Goal: Transaction & Acquisition: Book appointment/travel/reservation

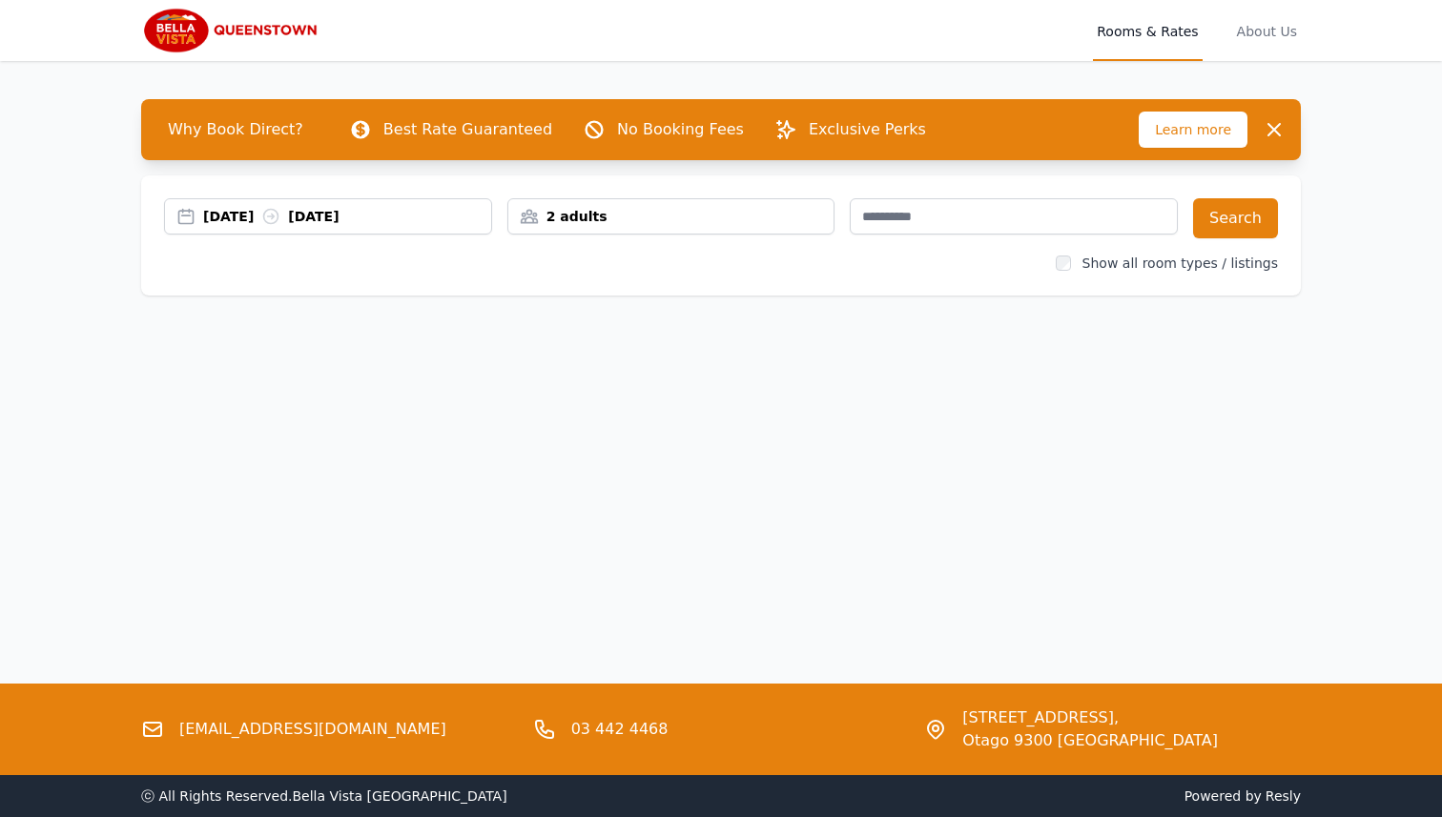
click at [250, 216] on div "[DATE] [DATE]" at bounding box center [347, 216] width 288 height 19
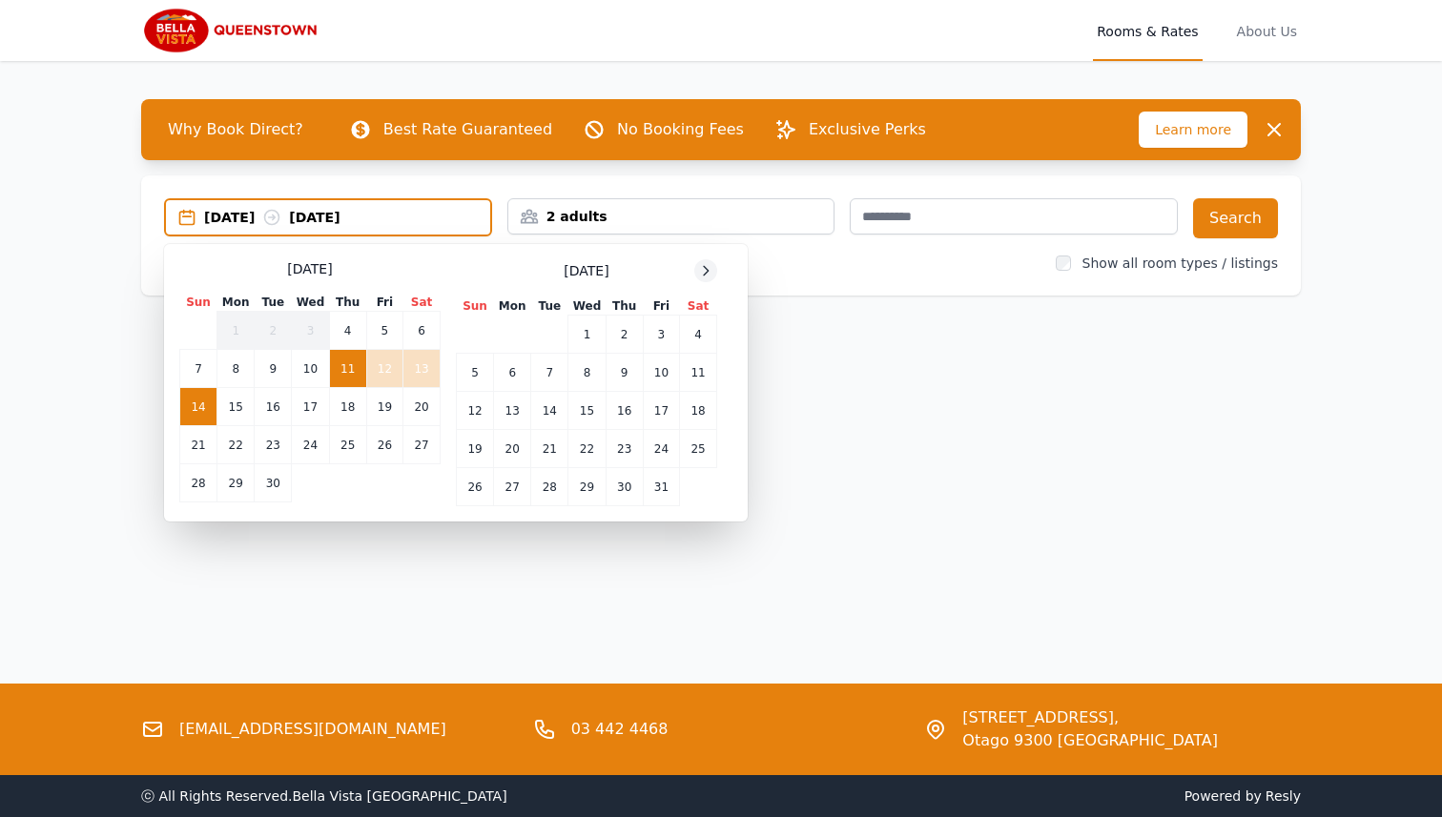
click at [712, 269] on icon at bounding box center [705, 270] width 15 height 15
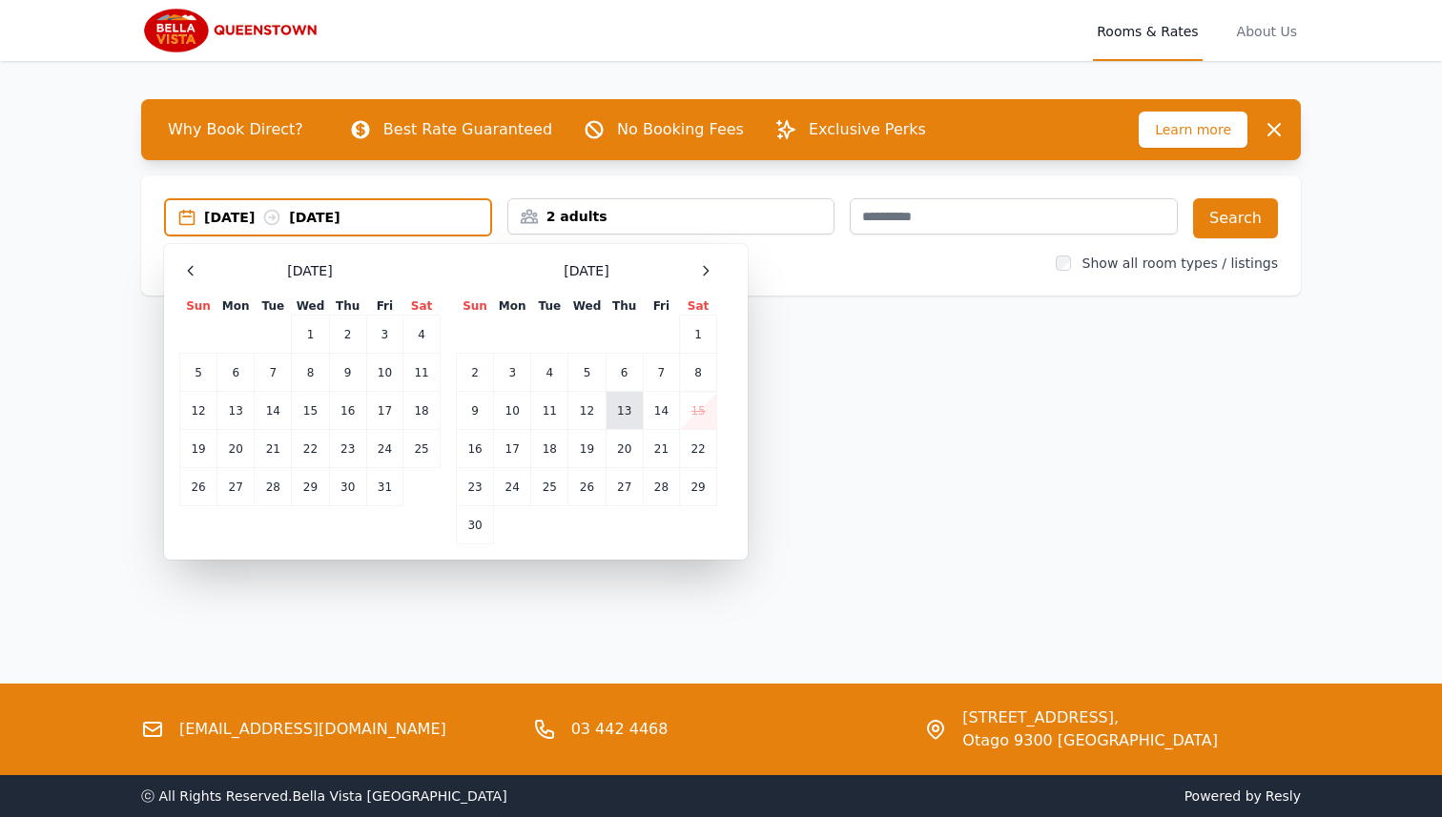
click at [630, 413] on td "13" at bounding box center [624, 411] width 37 height 38
click at [476, 445] on td "16" at bounding box center [475, 449] width 37 height 38
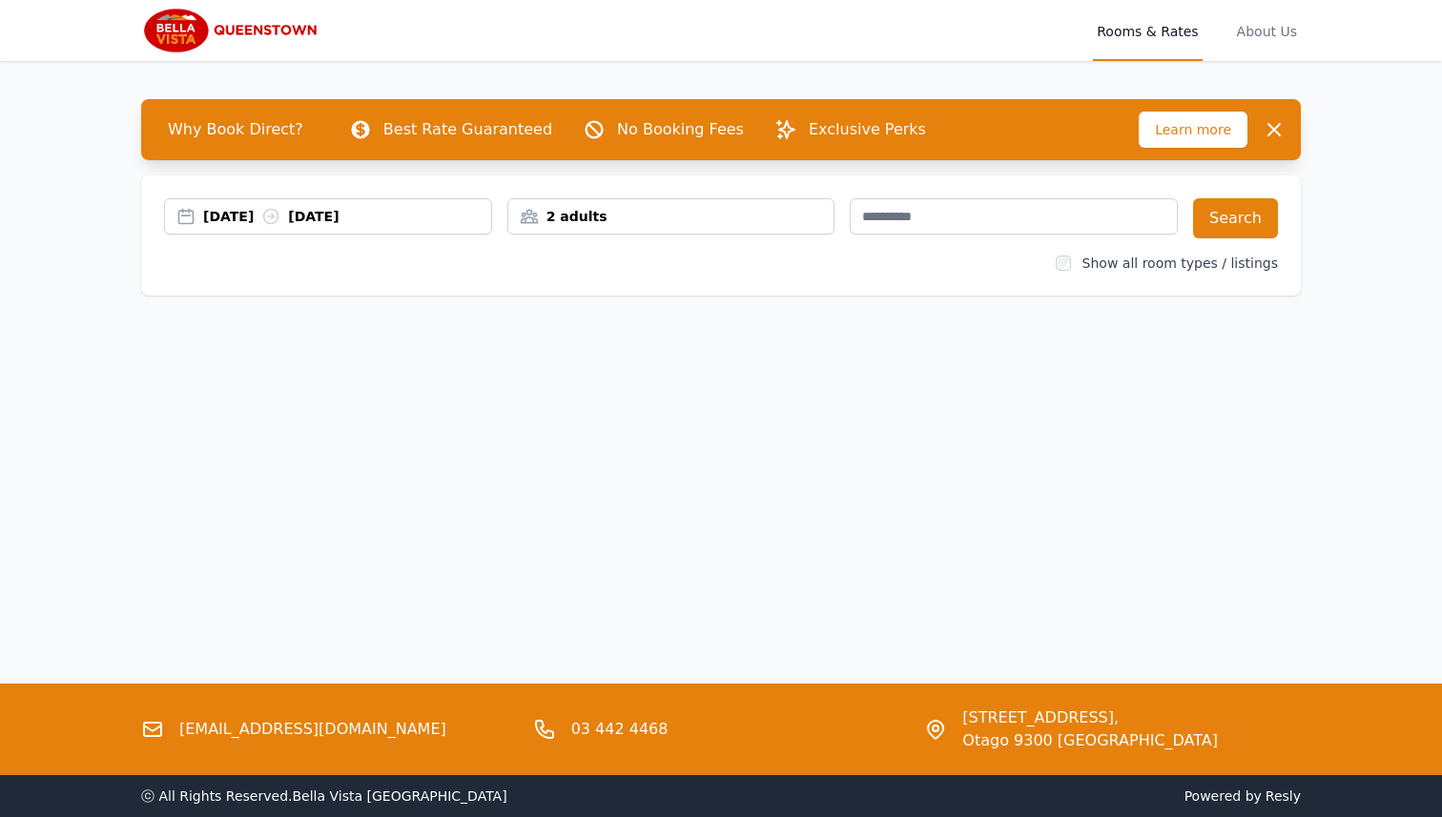
click at [572, 210] on div "2 adults" at bounding box center [671, 216] width 326 height 19
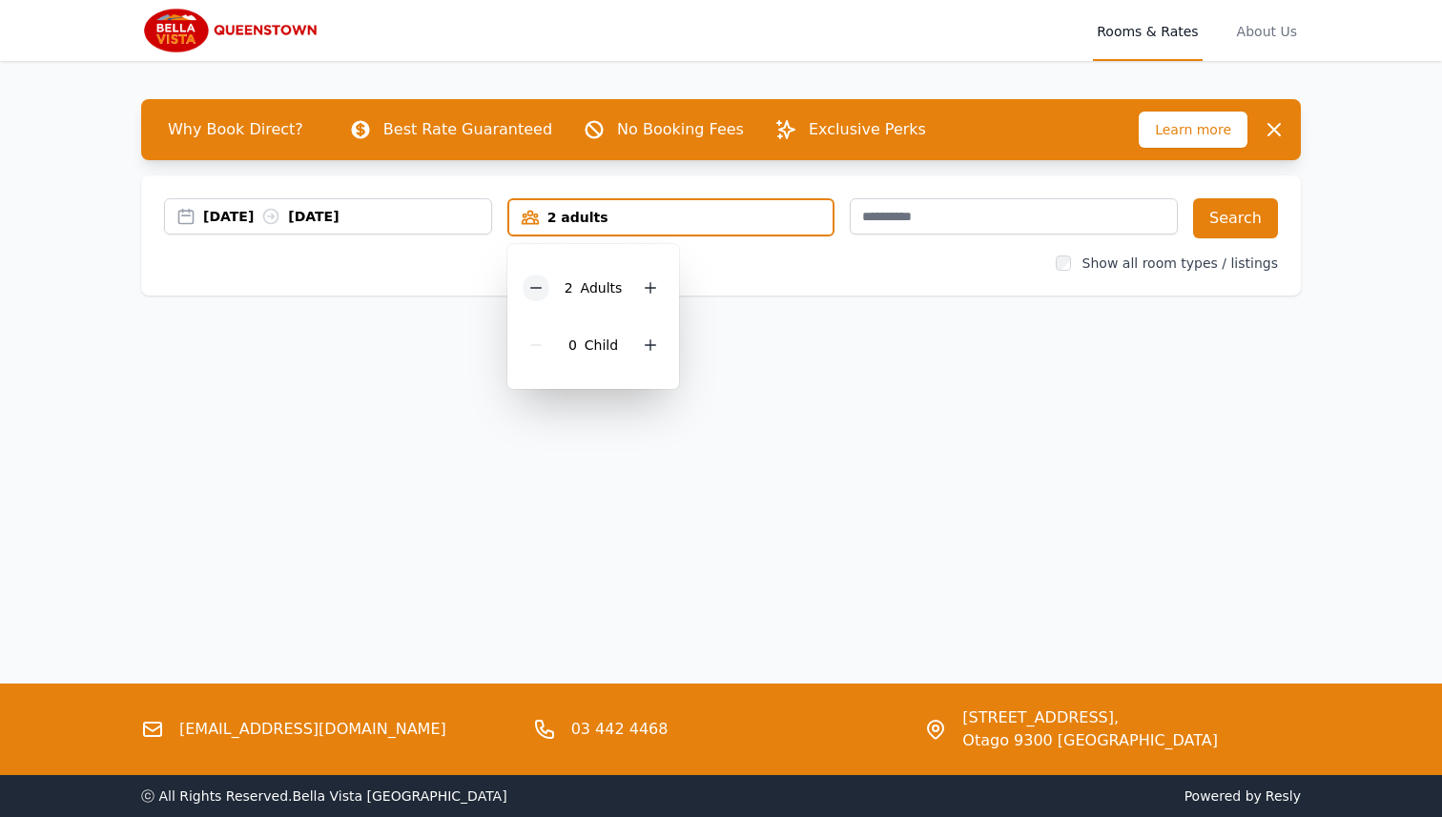
click at [538, 289] on icon at bounding box center [535, 287] width 15 height 15
click at [829, 260] on div "Show all room types / listings" at bounding box center [721, 263] width 1114 height 19
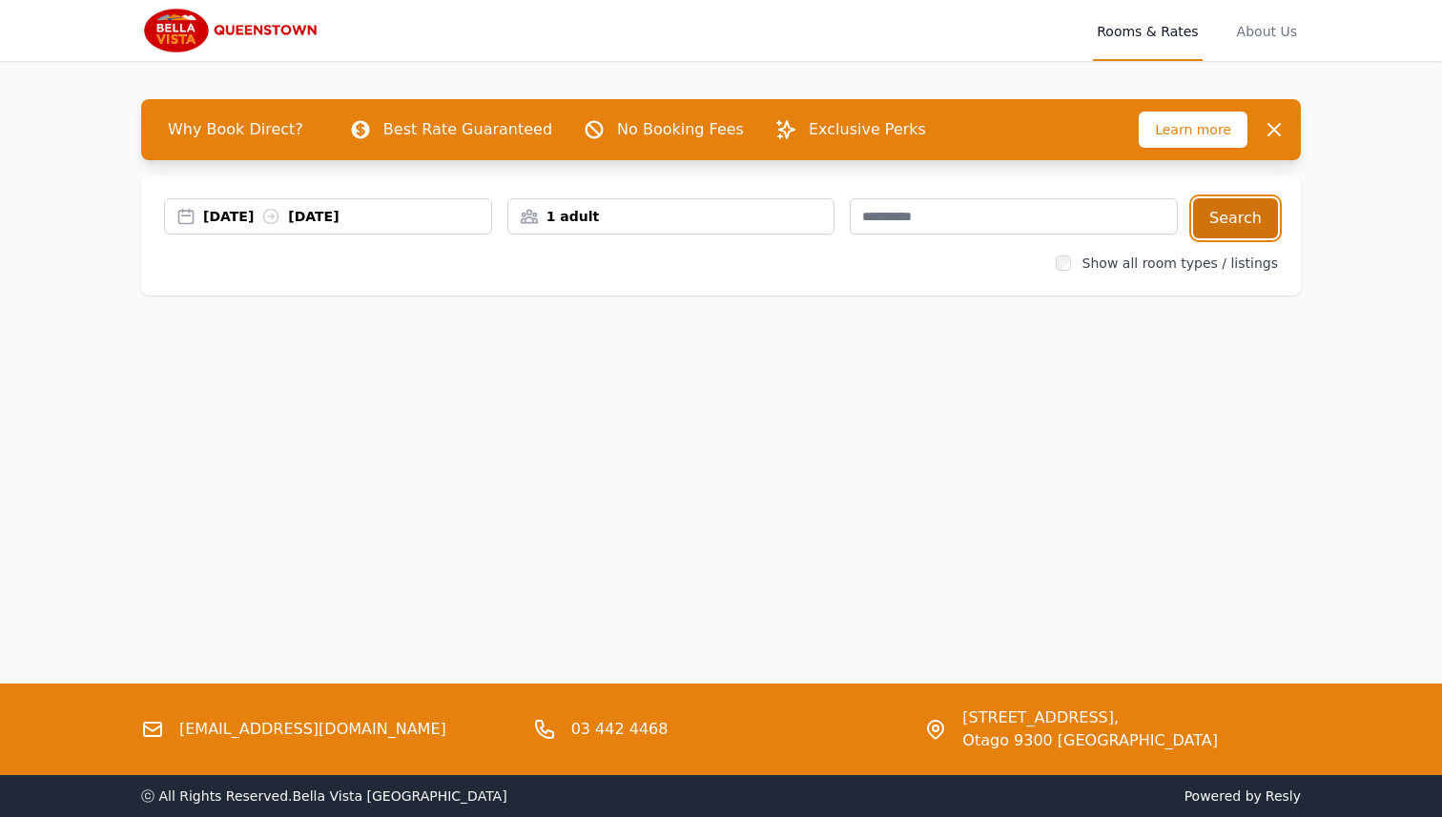
click at [1255, 213] on button "Search" at bounding box center [1235, 218] width 85 height 40
